Goal: Transaction & Acquisition: Purchase product/service

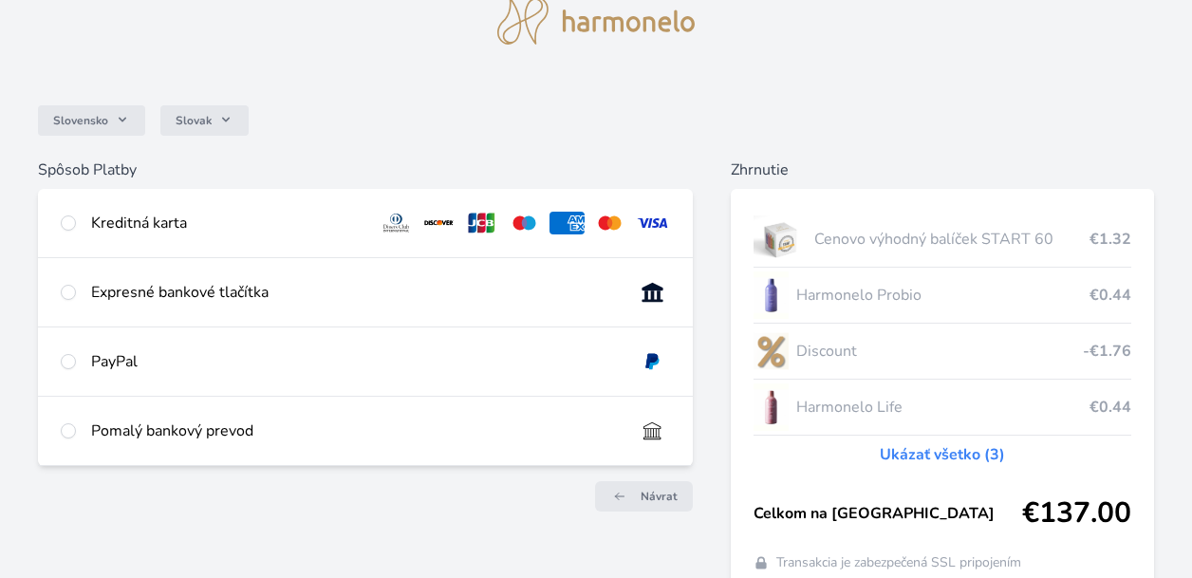
scroll to position [95, 0]
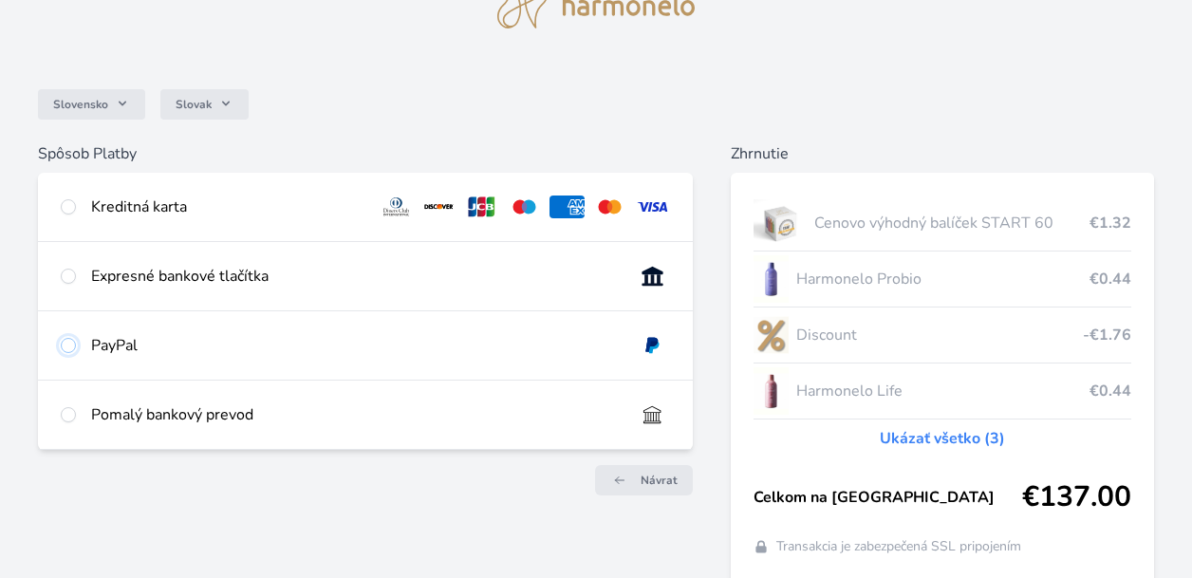
click at [67, 343] on input "radio" at bounding box center [68, 345] width 15 height 15
radio input "true"
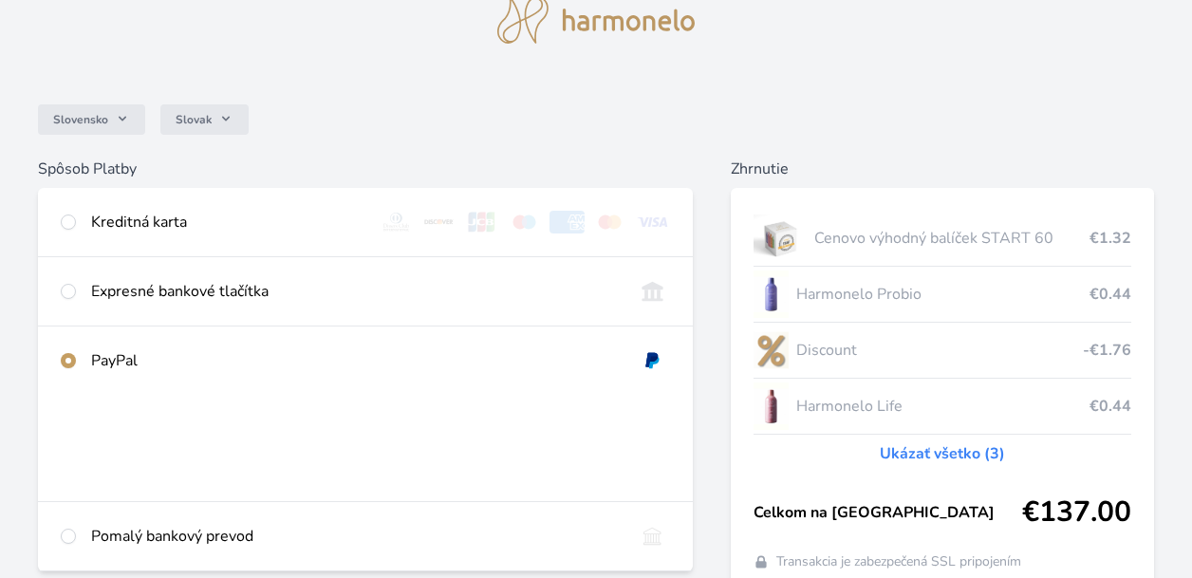
scroll to position [26, 0]
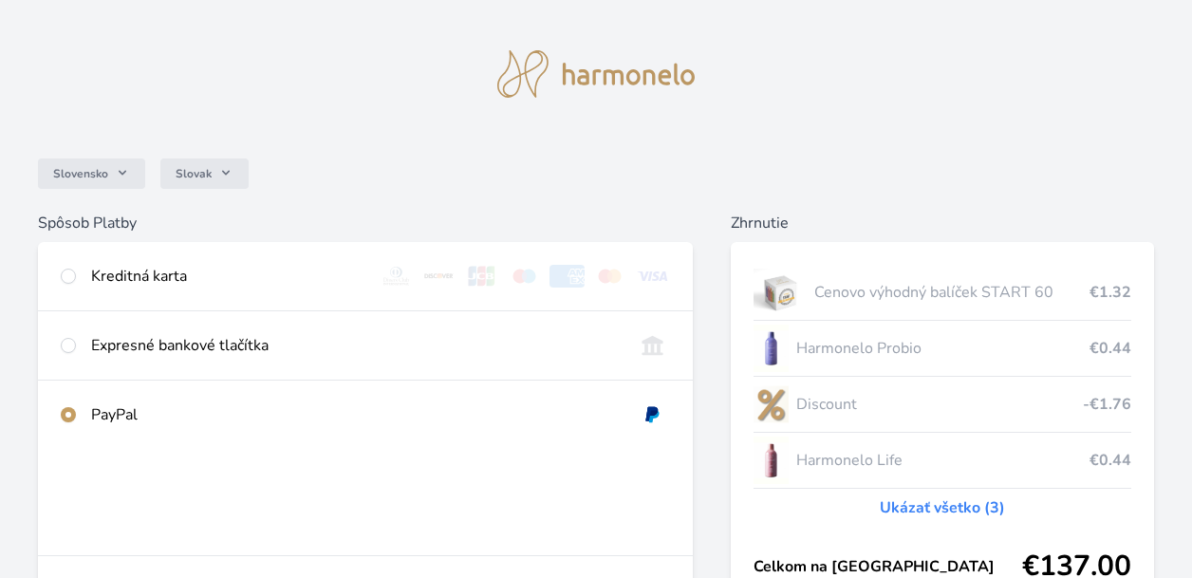
click at [436, 271] on img at bounding box center [438, 276] width 35 height 23
radio input "true"
radio input "false"
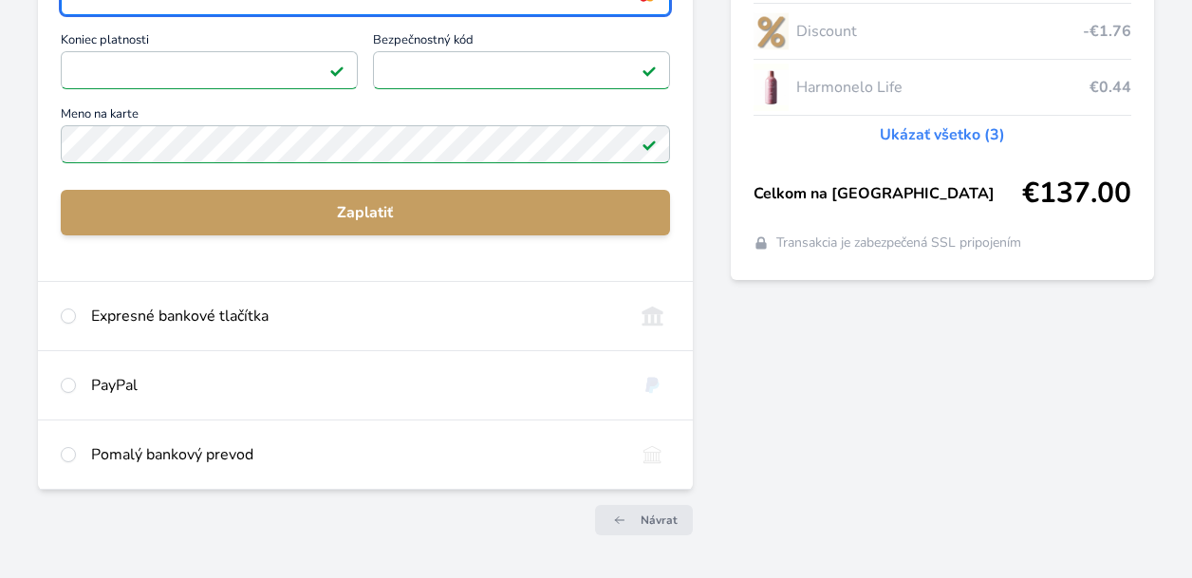
scroll to position [405, 0]
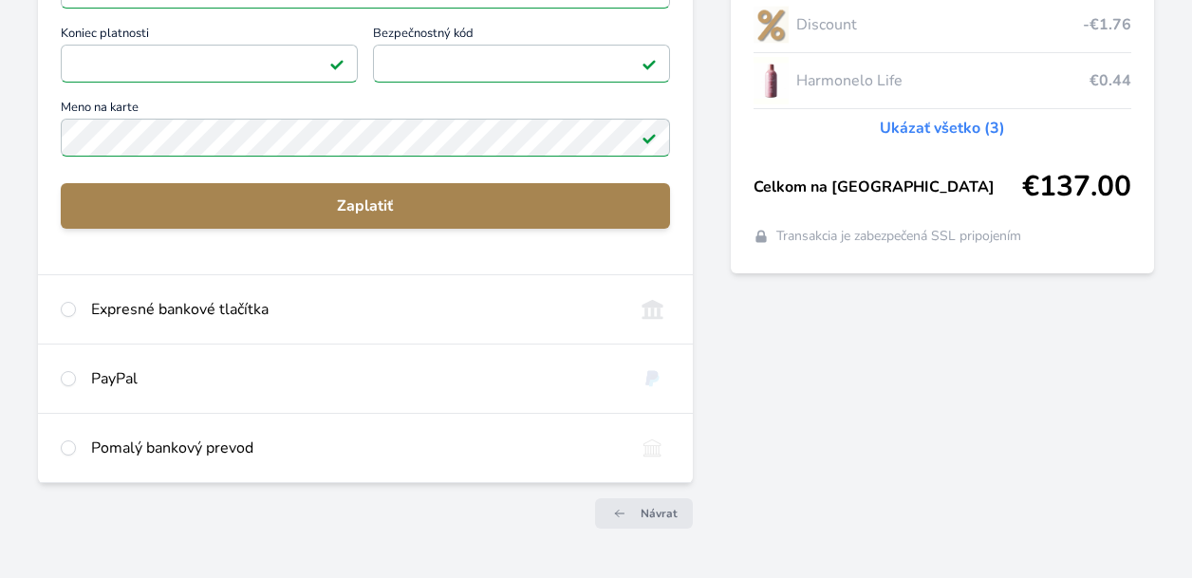
click at [452, 200] on span "Zaplatiť" at bounding box center [365, 205] width 579 height 23
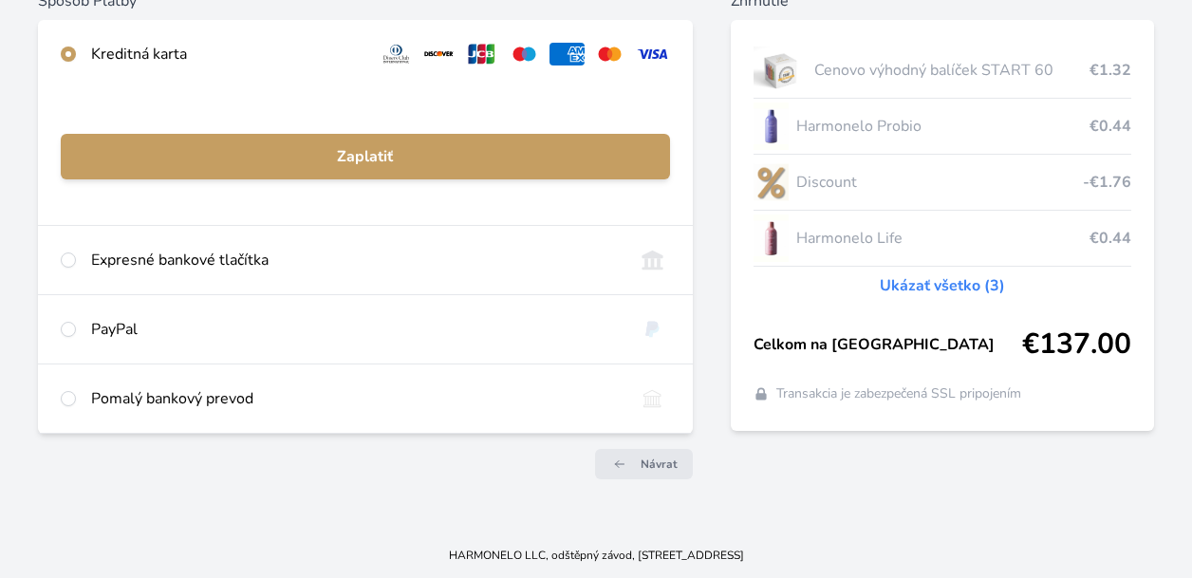
scroll to position [246, 0]
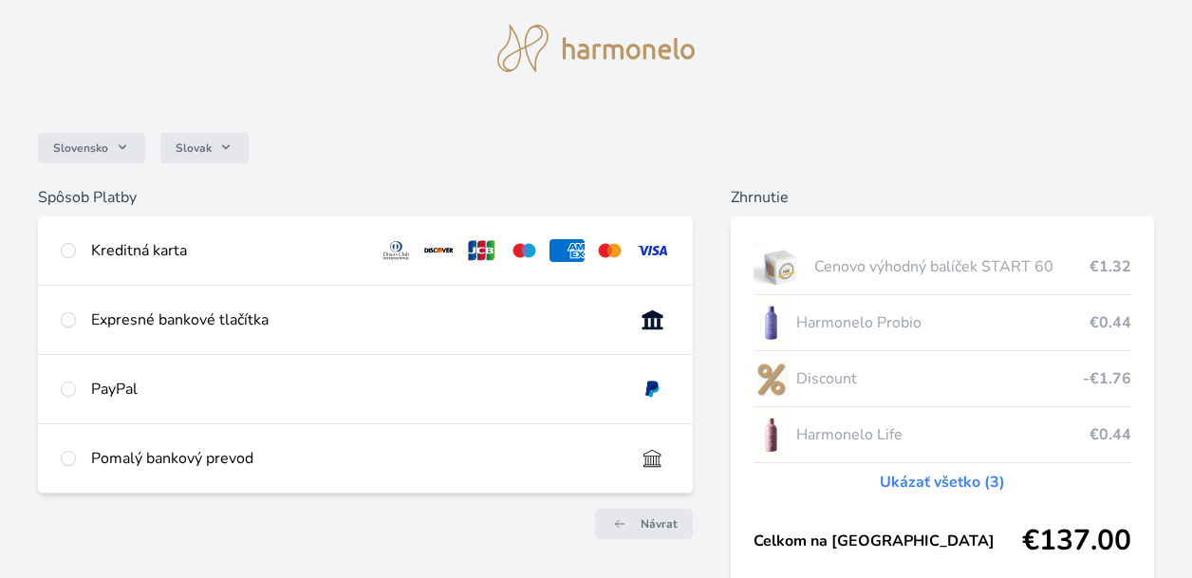
scroll to position [95, 0]
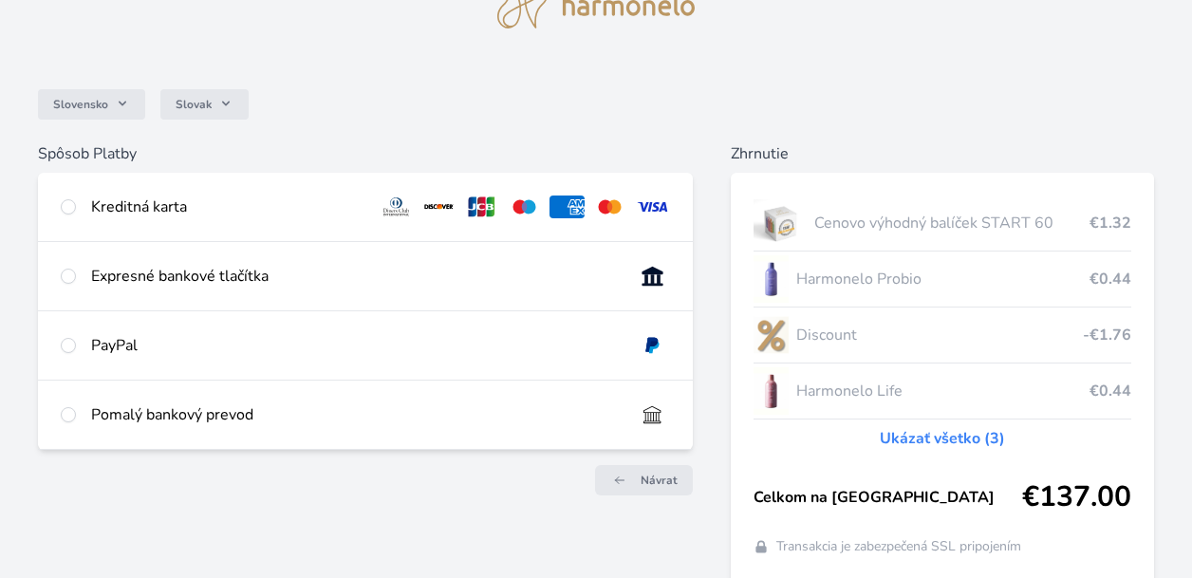
click at [300, 206] on div "Kreditná karta" at bounding box center [227, 206] width 272 height 23
radio input "true"
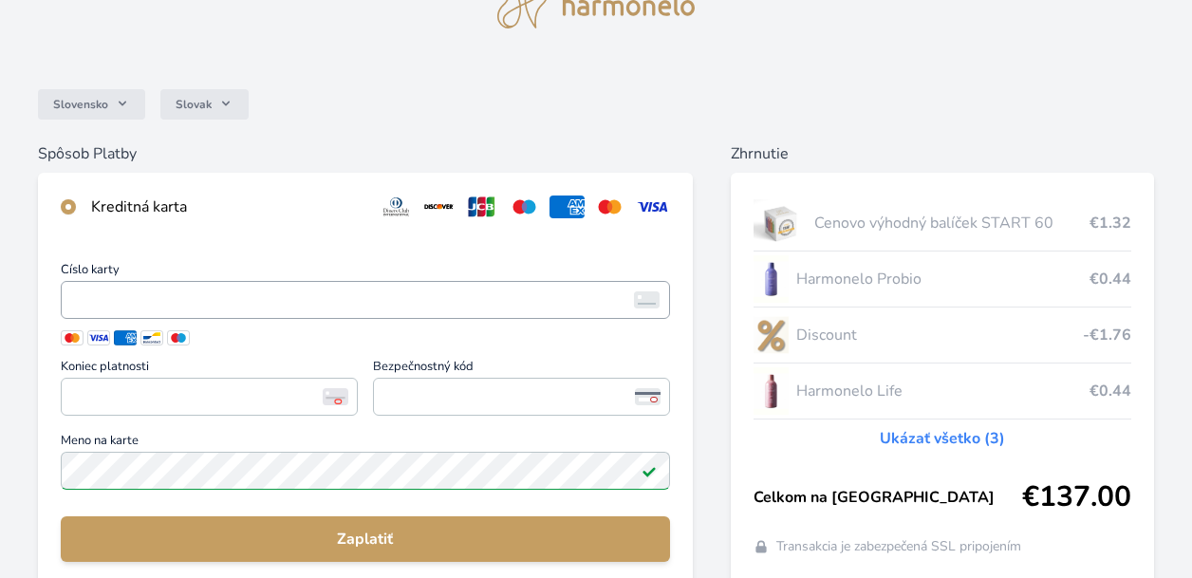
click at [284, 286] on span "<p>Your browser does not support iframes.</p>" at bounding box center [365, 300] width 609 height 38
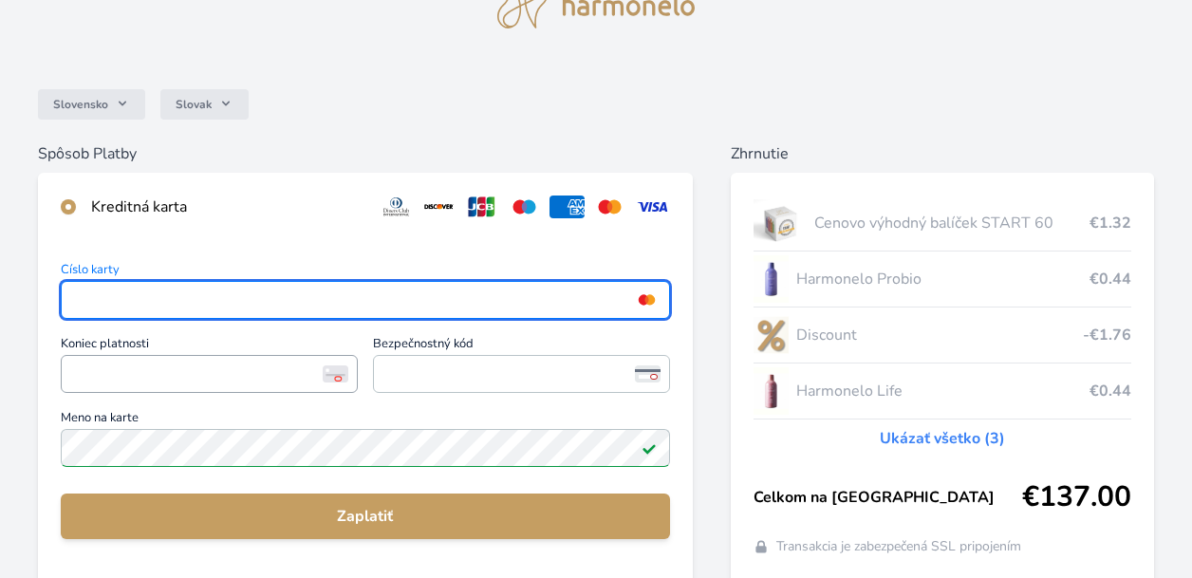
click at [282, 389] on span "<p>Your browser does not support iframes.</p>" at bounding box center [209, 374] width 297 height 38
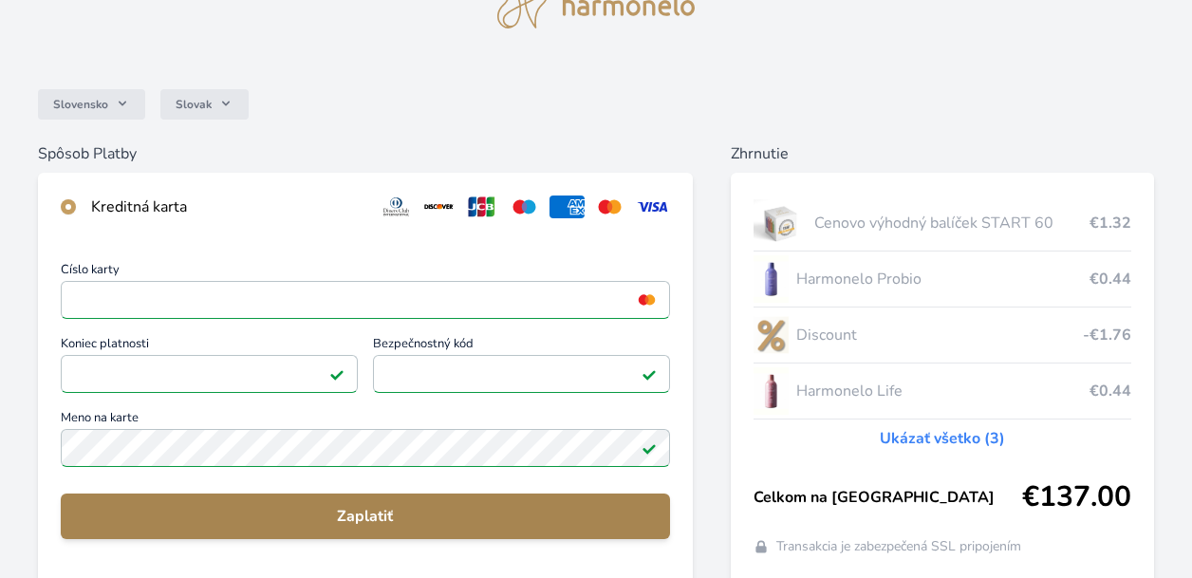
click at [319, 514] on span "Zaplatiť" at bounding box center [365, 516] width 579 height 23
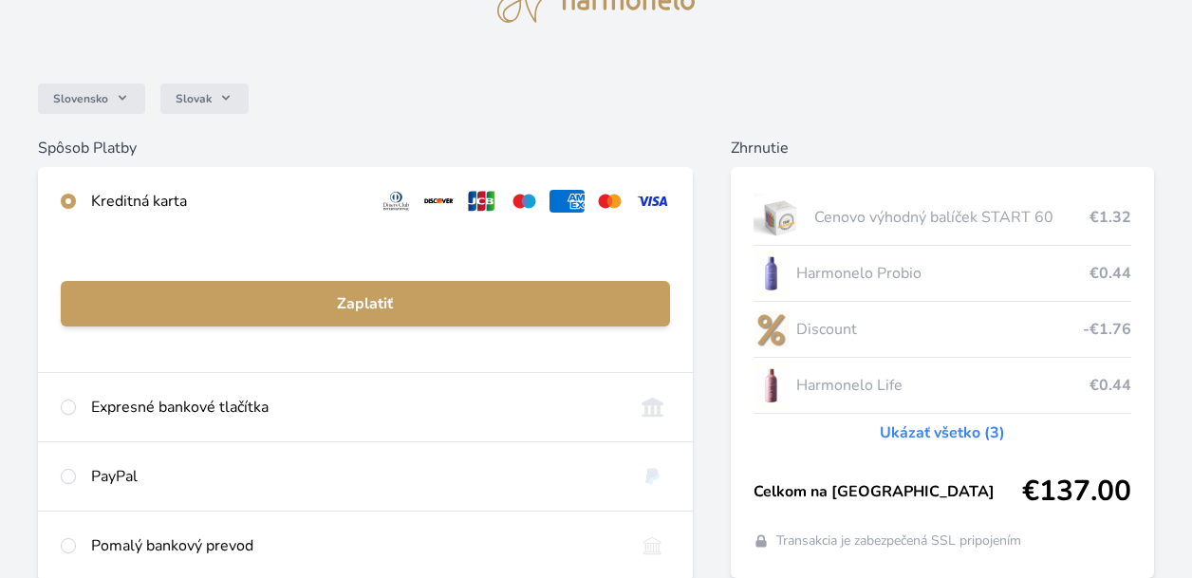
scroll to position [246, 0]
